Goal: Information Seeking & Learning: Understand process/instructions

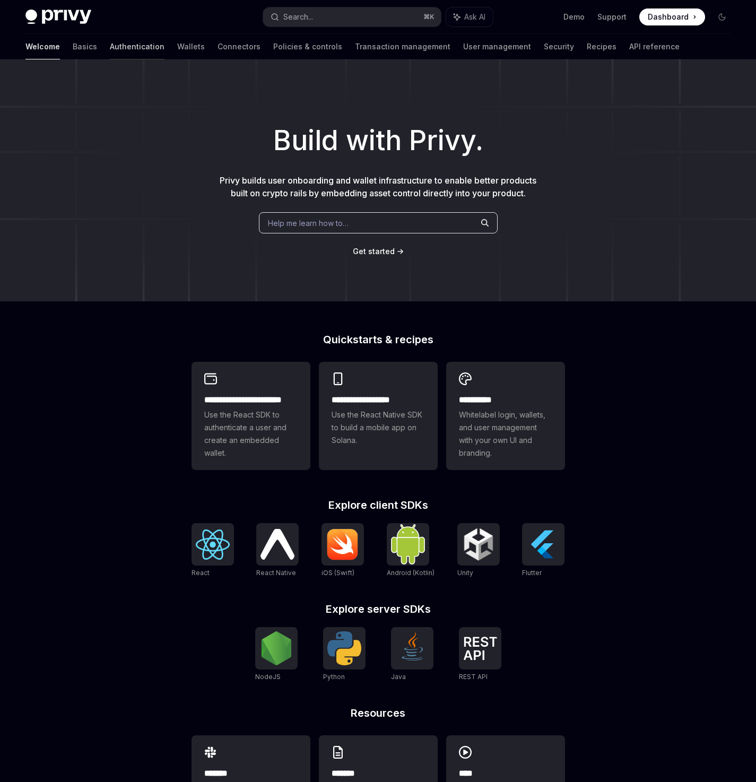
click at [110, 51] on link "Authentication" at bounding box center [137, 46] width 55 height 25
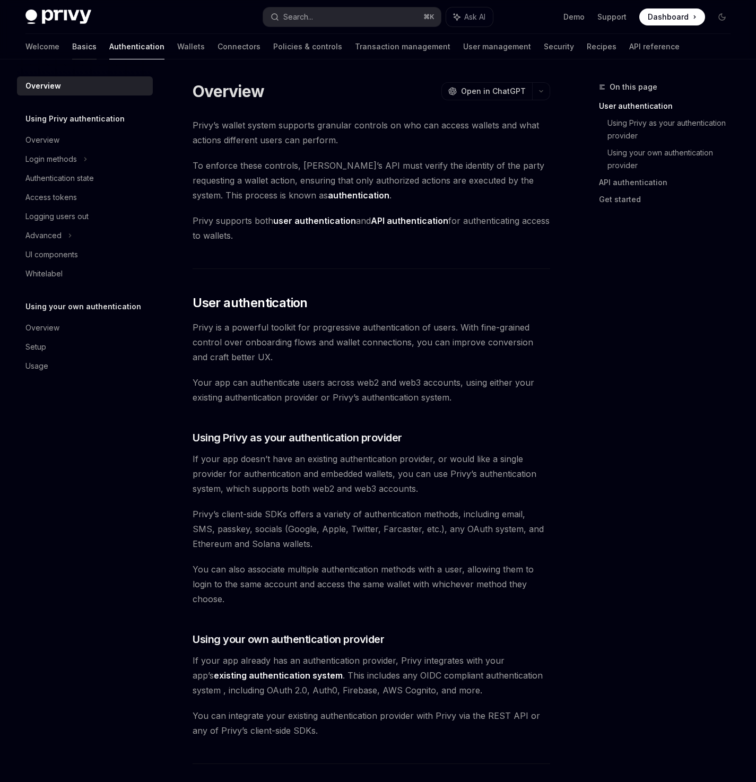
click at [72, 48] on link "Basics" at bounding box center [84, 46] width 24 height 25
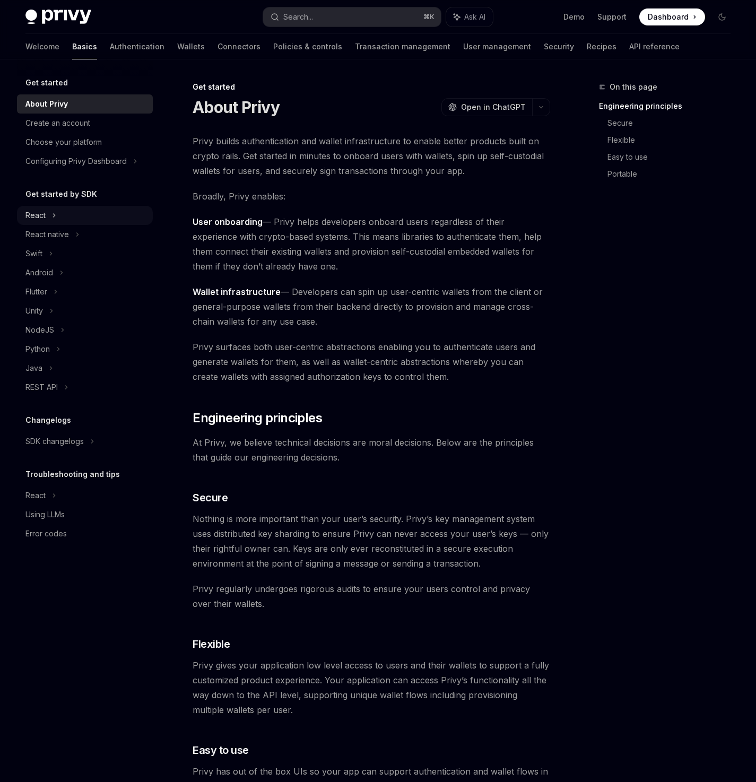
click at [41, 221] on div "React" at bounding box center [35, 215] width 20 height 13
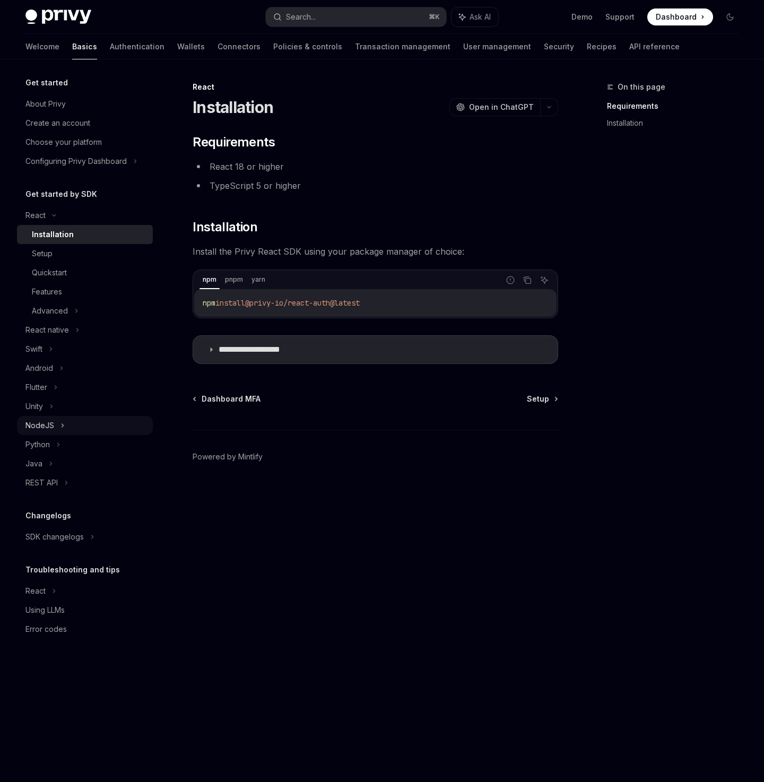
click at [32, 429] on div "NodeJS" at bounding box center [39, 425] width 29 height 13
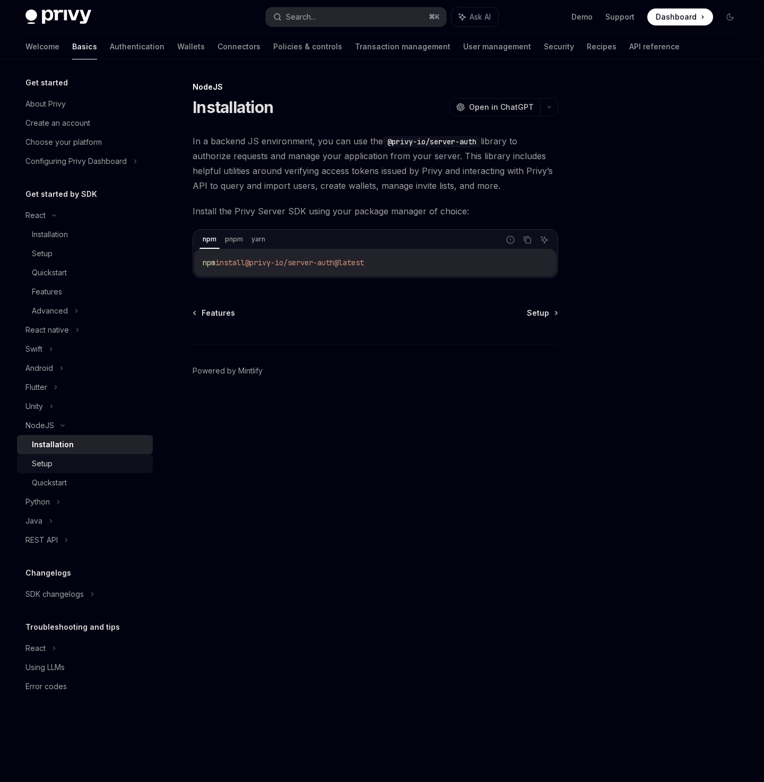
click at [66, 464] on div "Setup" at bounding box center [89, 464] width 115 height 13
type textarea "*"
